Goal: Information Seeking & Learning: Learn about a topic

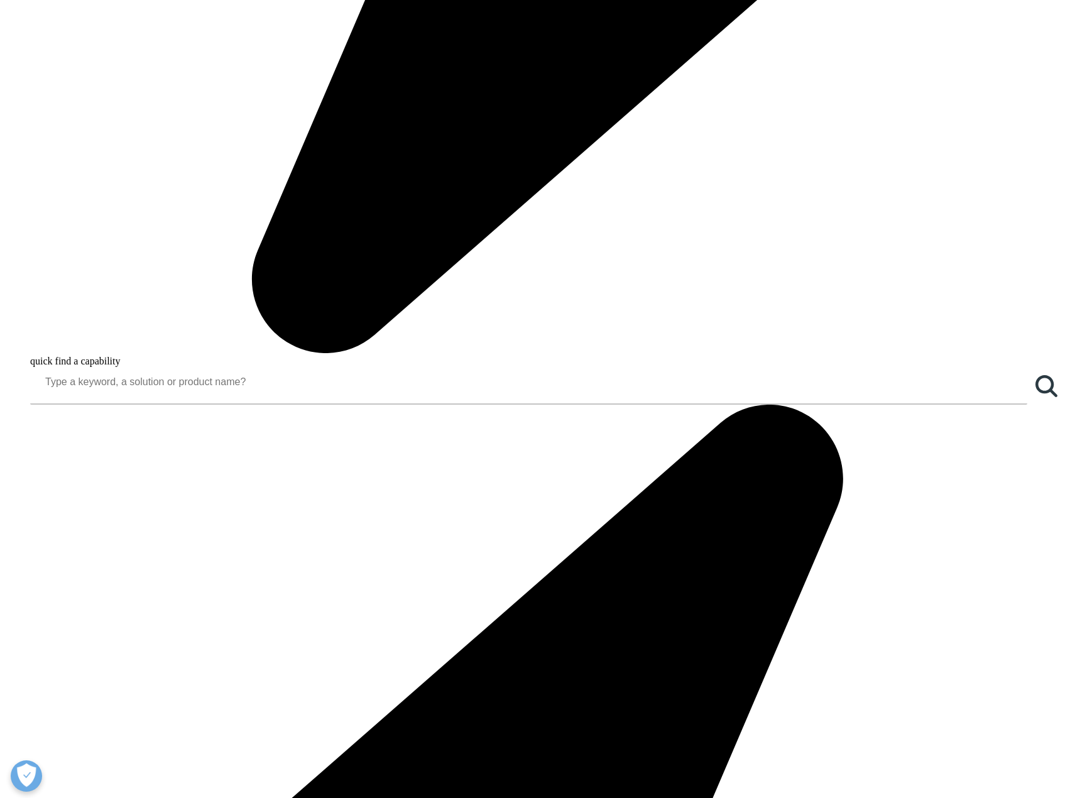
scroll to position [1146, 0]
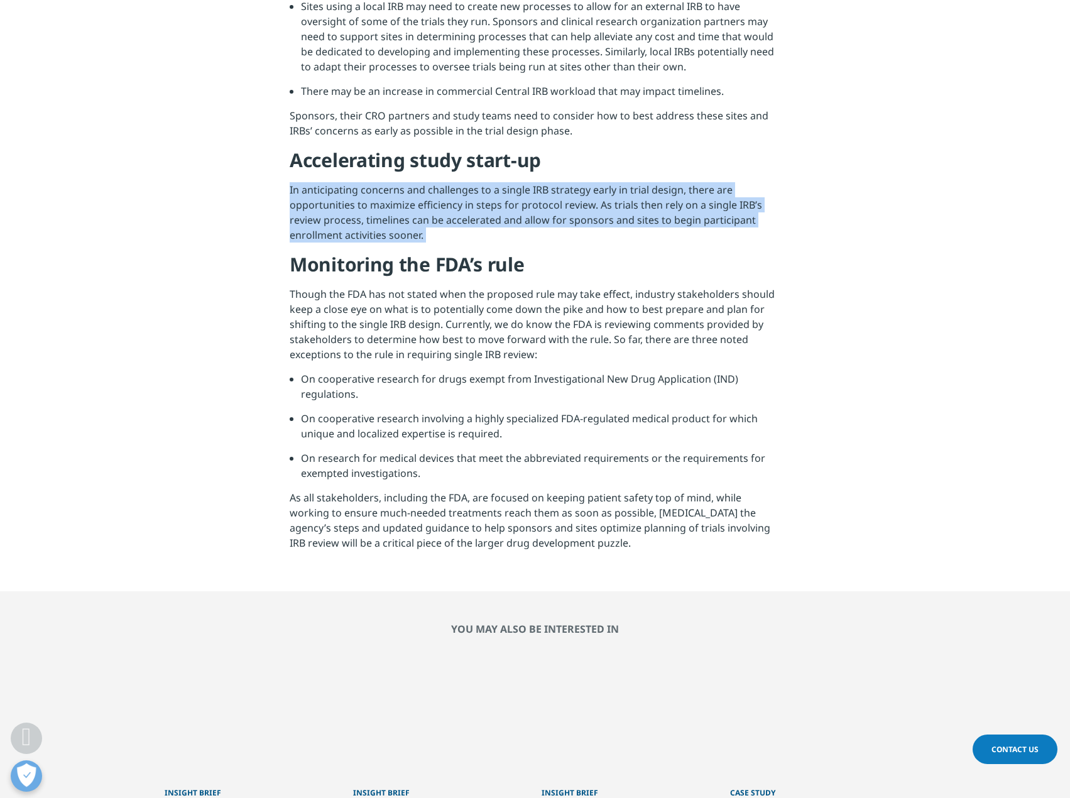
drag, startPoint x: 928, startPoint y: 333, endPoint x: 858, endPoint y: 375, distance: 80.9
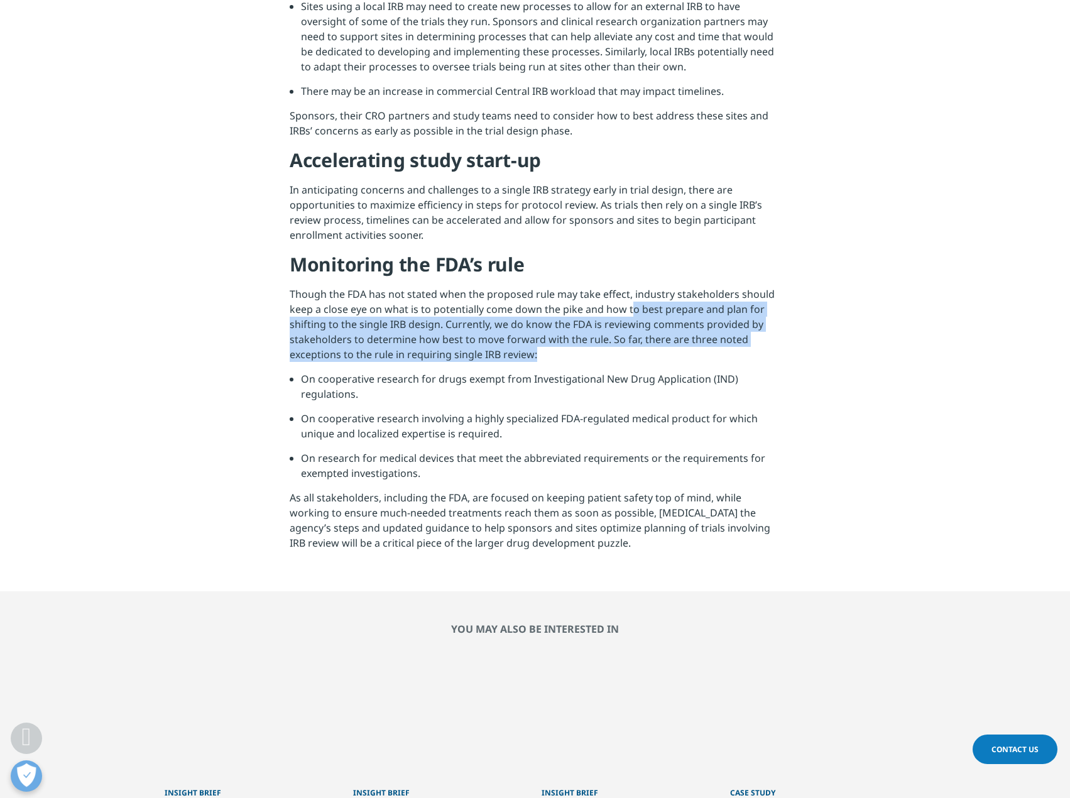
drag, startPoint x: 629, startPoint y: 463, endPoint x: 617, endPoint y: 512, distance: 51.2
click at [617, 371] on p "Though the FDA has not stated when the proposed rule may take effect, industry …" at bounding box center [535, 329] width 491 height 85
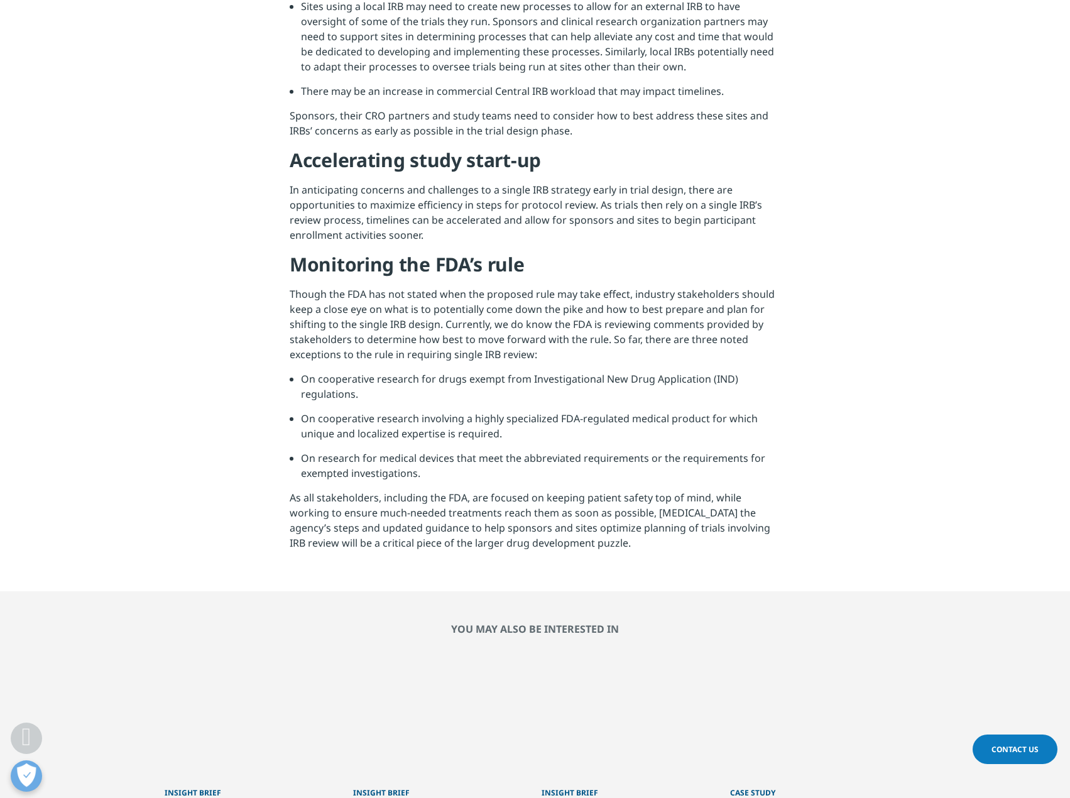
drag, startPoint x: 827, startPoint y: 480, endPoint x: 557, endPoint y: 512, distance: 272.1
click at [535, 371] on p "Though the FDA has not stated when the proposed rule may take effect, industry …" at bounding box center [535, 329] width 491 height 85
click at [554, 371] on p "Though the FDA has not stated when the proposed rule may take effect, industry …" at bounding box center [535, 329] width 491 height 85
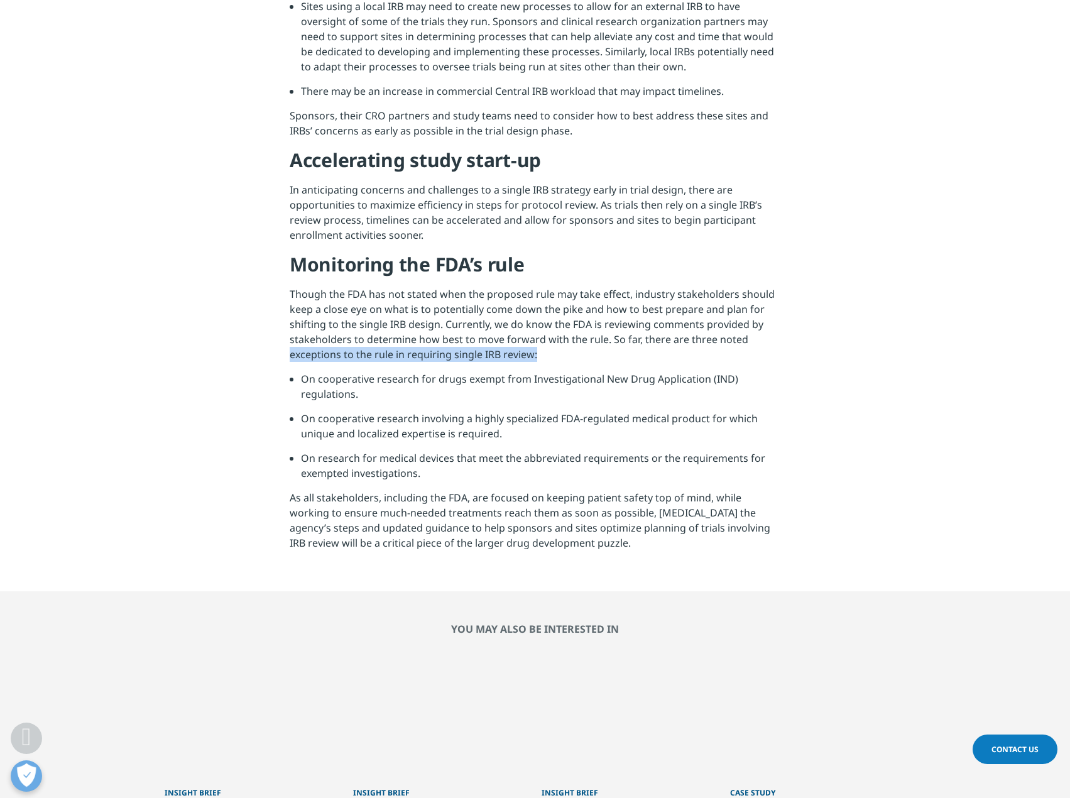
click at [544, 371] on p "Though the FDA has not stated when the proposed rule may take effect, industry …" at bounding box center [535, 329] width 491 height 85
click at [509, 371] on p "Though the FDA has not stated when the proposed rule may take effect, industry …" at bounding box center [535, 329] width 491 height 85
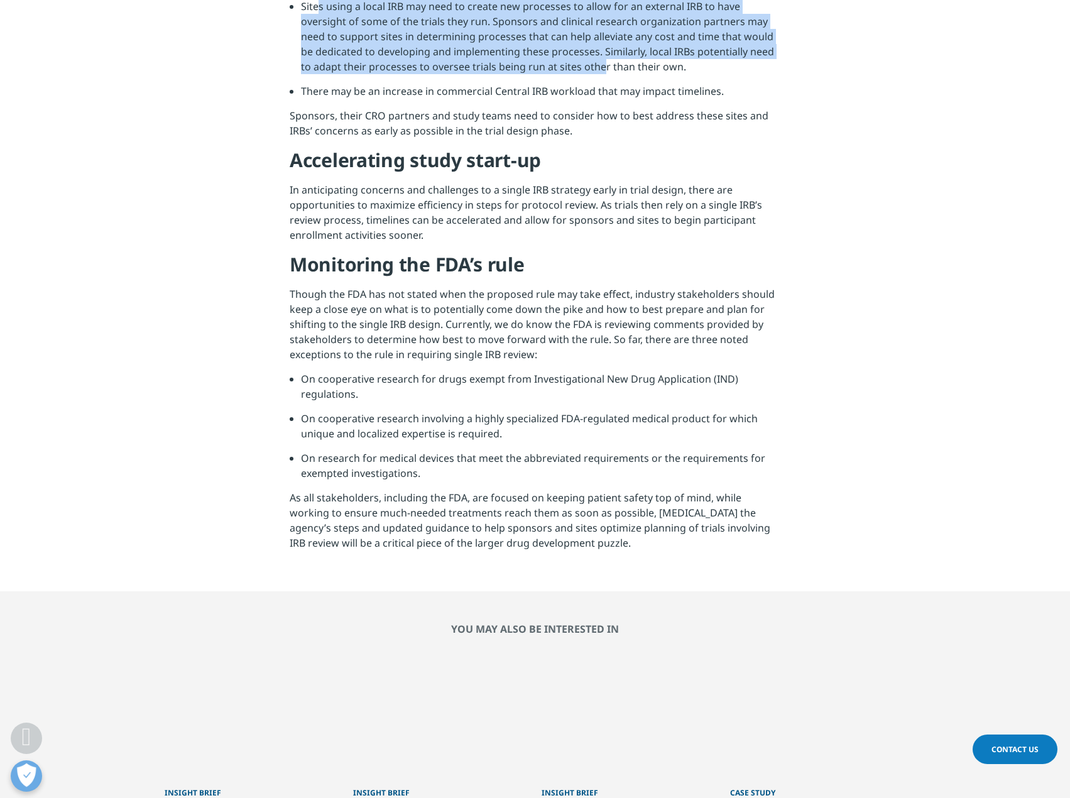
drag, startPoint x: 330, startPoint y: 158, endPoint x: 623, endPoint y: 217, distance: 298.9
click at [610, 84] on li "Sites using a local IRB may need to create new processes to allow for an extern…" at bounding box center [541, 41] width 480 height 85
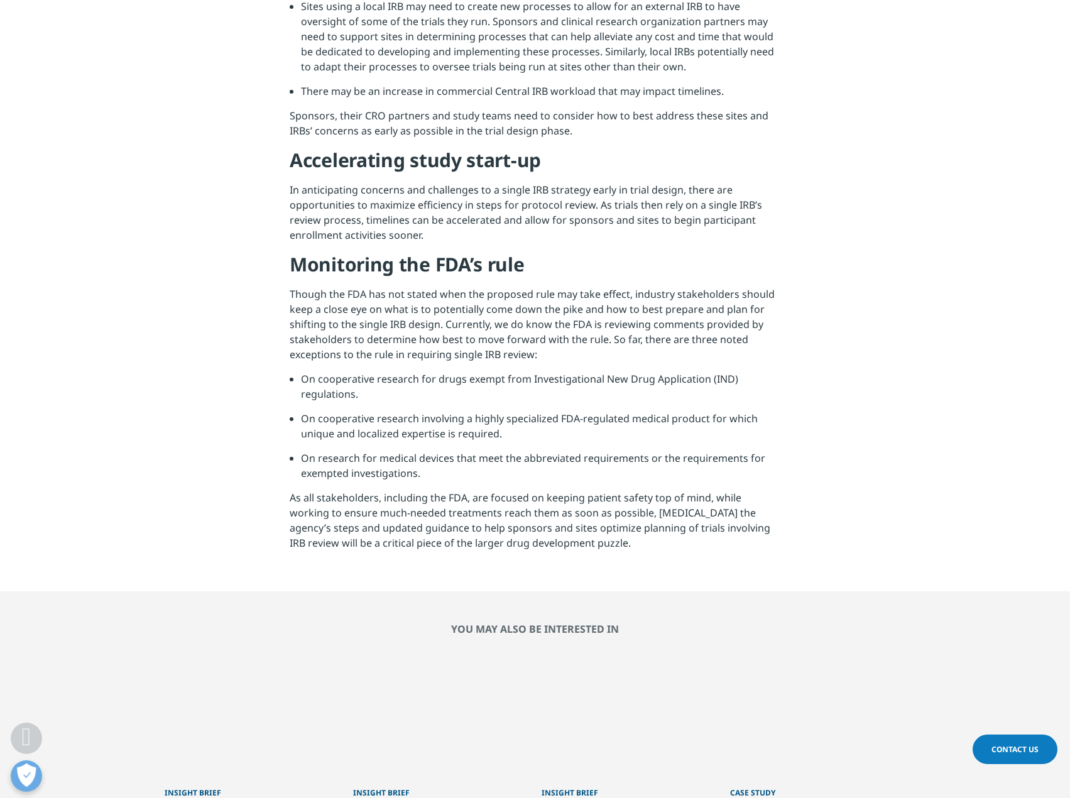
click at [623, 84] on li "Sites using a local IRB may need to create new processes to allow for an extern…" at bounding box center [541, 41] width 480 height 85
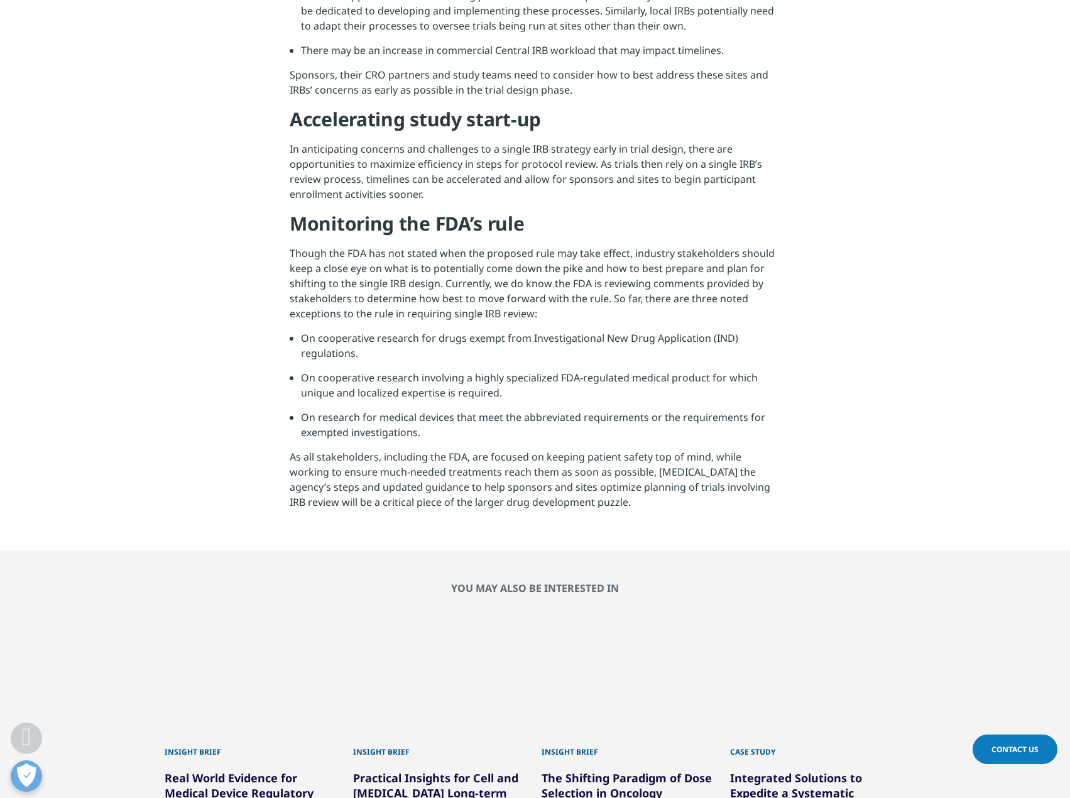
scroll to position [1209, 0]
